Goal: Task Accomplishment & Management: Use online tool/utility

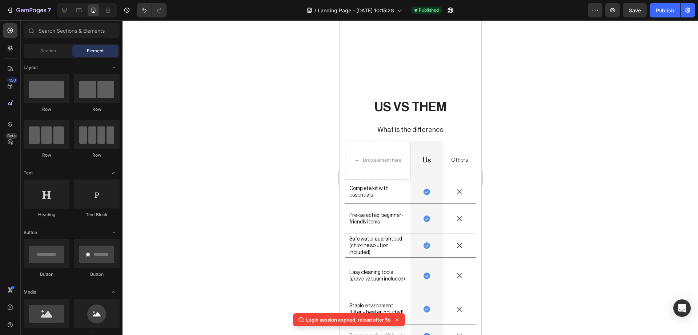
scroll to position [2368, 0]
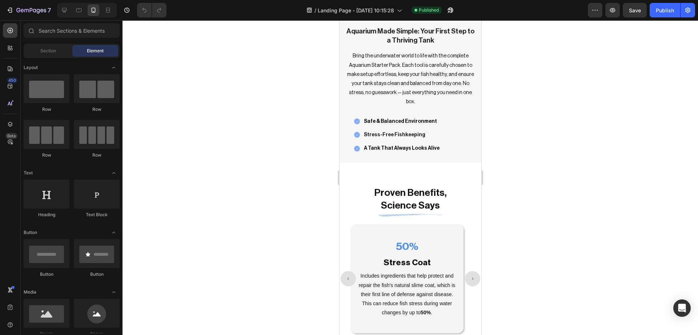
scroll to position [1217, 0]
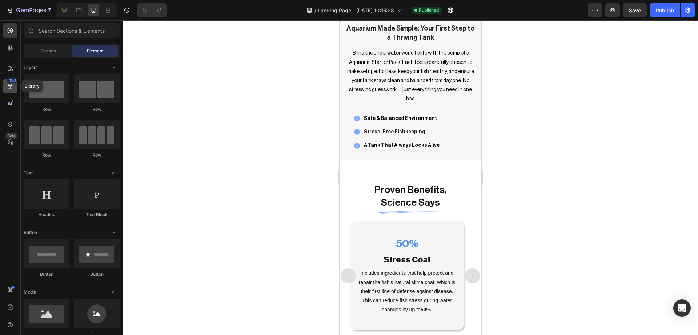
click at [12, 85] on icon at bounding box center [10, 86] width 5 height 5
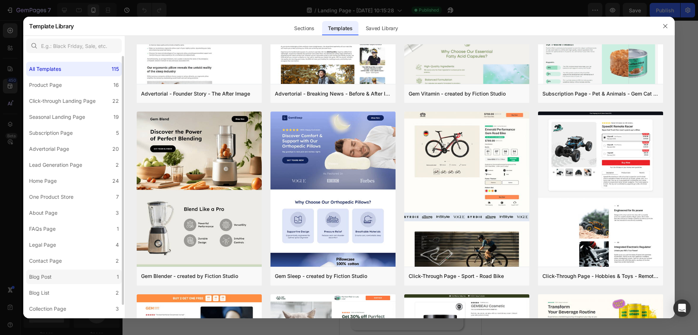
scroll to position [14, 0]
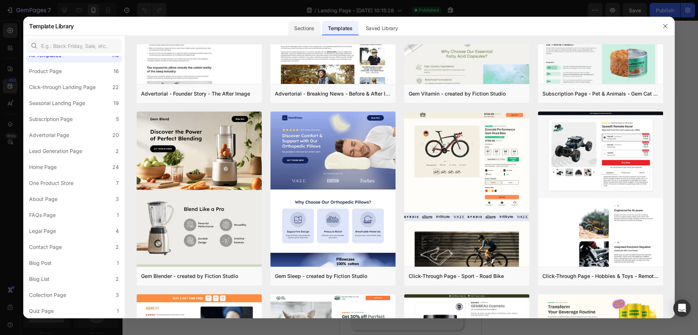
click at [300, 32] on div "Sections" at bounding box center [304, 28] width 32 height 15
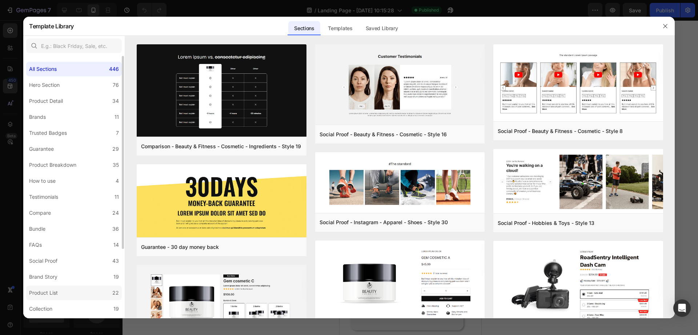
scroll to position [94, 0]
click at [51, 294] on div "Mobile Focused" at bounding box center [47, 295] width 37 height 9
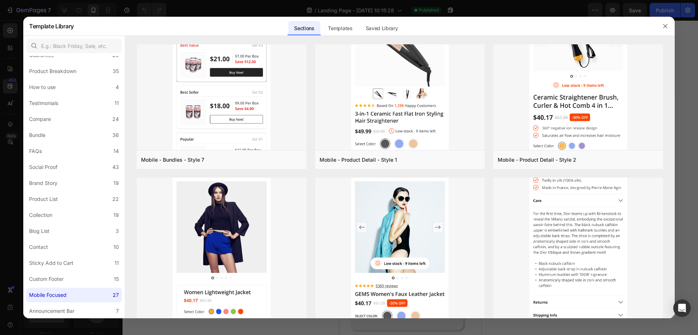
scroll to position [1375, 0]
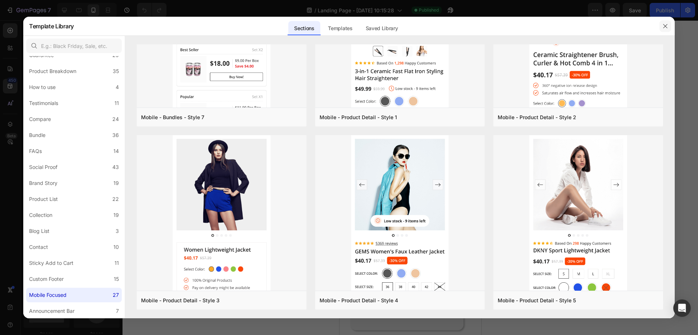
click at [659, 28] on button "button" at bounding box center [665, 26] width 12 height 12
